Goal: Task Accomplishment & Management: Use online tool/utility

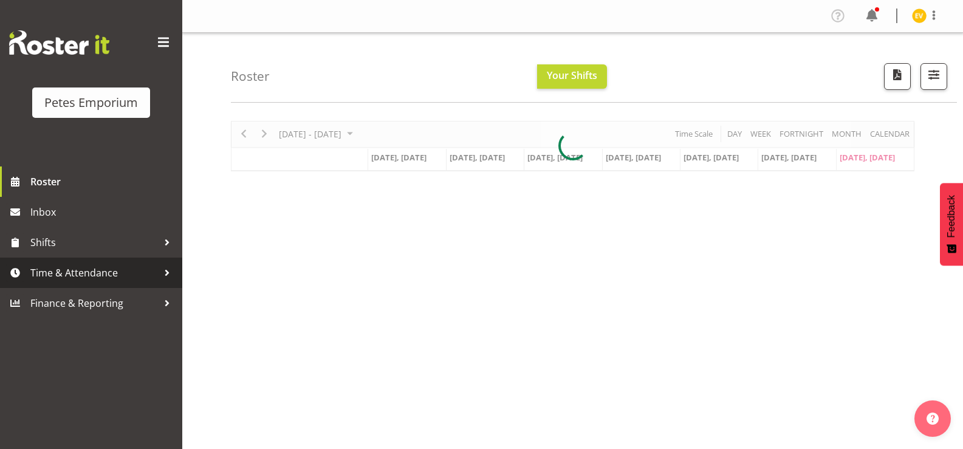
click at [136, 271] on span "Time & Attendance" at bounding box center [94, 273] width 128 height 18
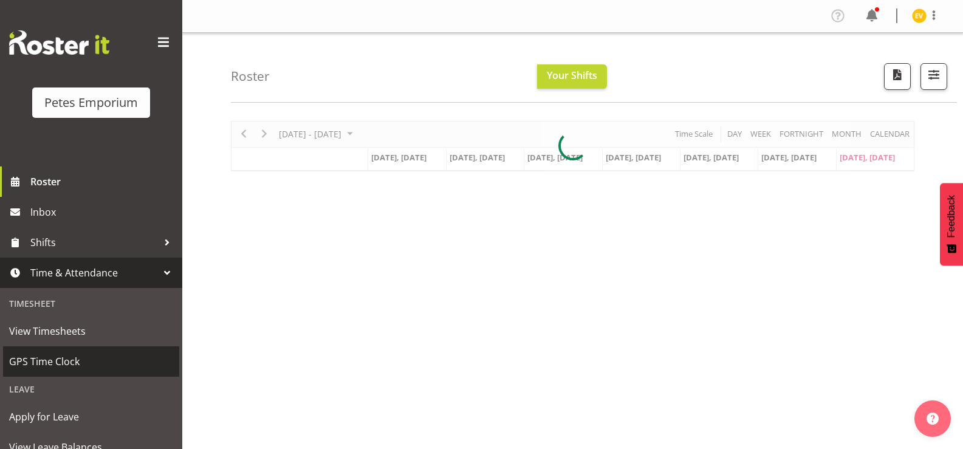
click at [111, 369] on span "GPS Time Clock" at bounding box center [91, 361] width 164 height 18
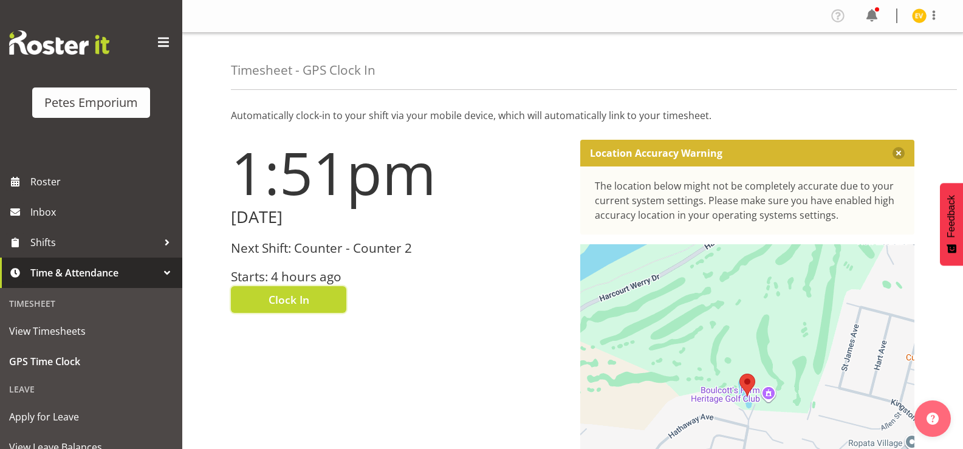
click at [329, 293] on button "Clock In" at bounding box center [288, 299] width 115 height 27
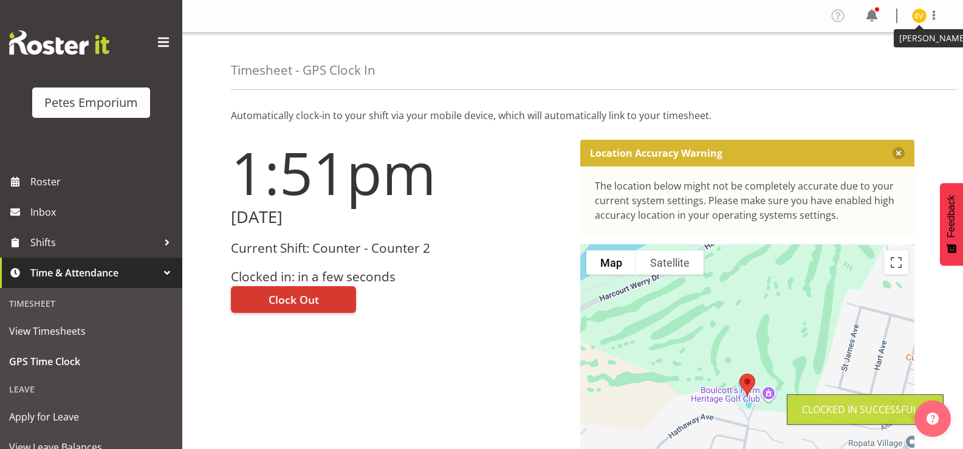
click at [921, 19] on img at bounding box center [919, 16] width 15 height 15
click at [902, 62] on link "Log Out" at bounding box center [882, 64] width 117 height 22
